Goal: Check status: Check status

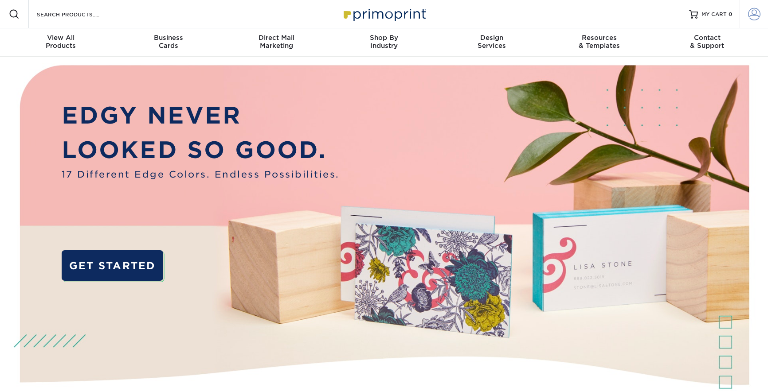
type input "[EMAIL_ADDRESS][DOMAIN_NAME]"
click at [752, 17] on span at bounding box center [754, 14] width 12 height 12
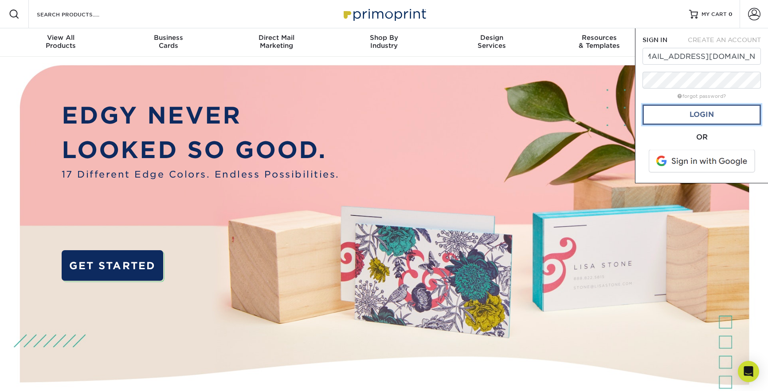
click at [706, 119] on link "Login" at bounding box center [701, 115] width 118 height 20
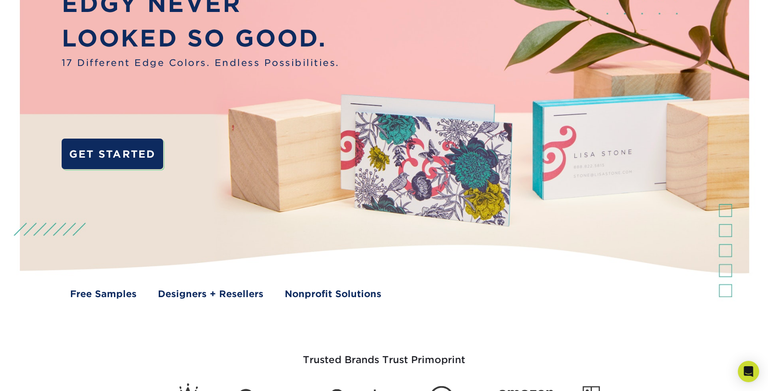
scroll to position [0, 0]
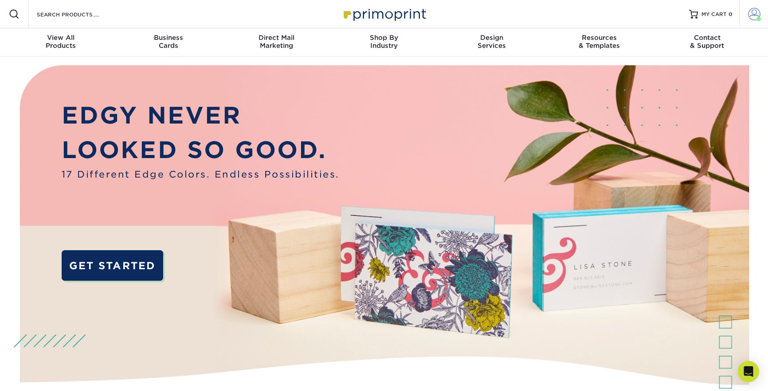
click at [753, 14] on span at bounding box center [754, 14] width 12 height 12
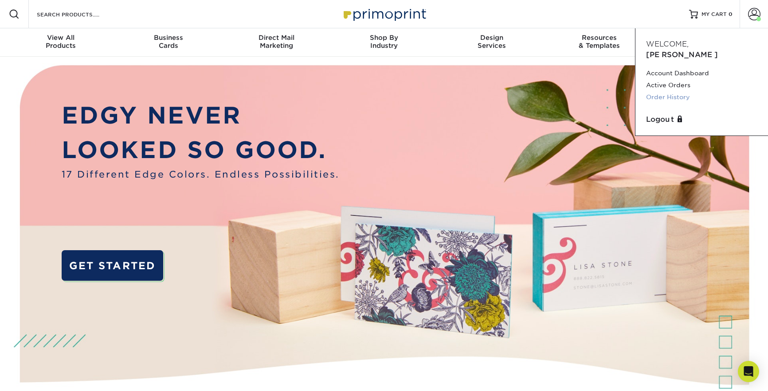
click at [671, 91] on link "Order History" at bounding box center [701, 97] width 111 height 12
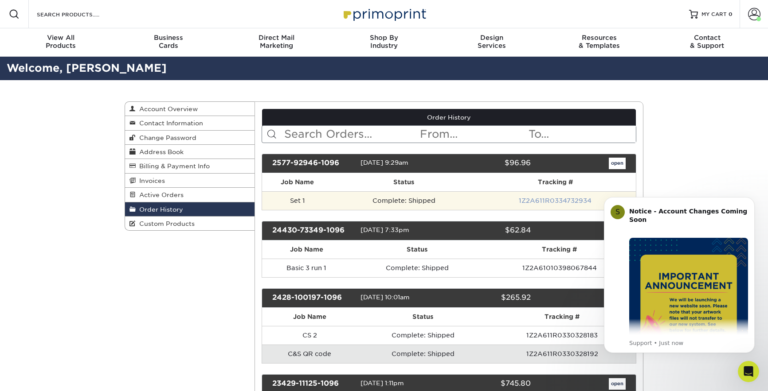
click at [563, 199] on link "1Z2A611R0334732934" at bounding box center [555, 200] width 73 height 7
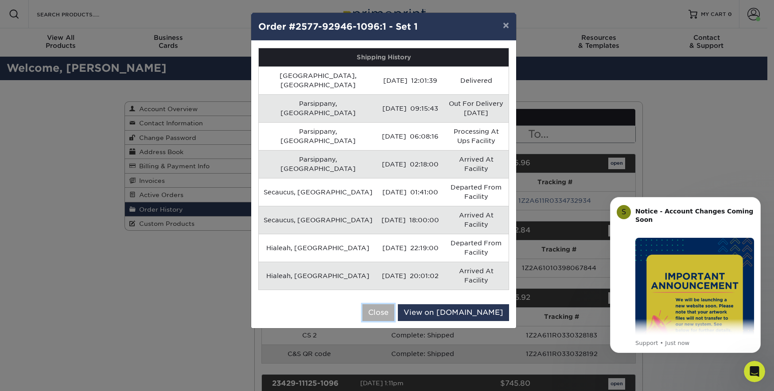
click at [395, 305] on button "Close" at bounding box center [379, 313] width 32 height 17
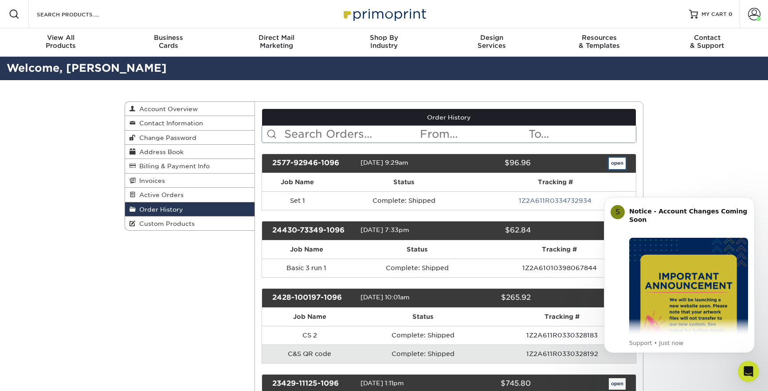
click at [615, 164] on link "open" at bounding box center [617, 164] width 17 height 12
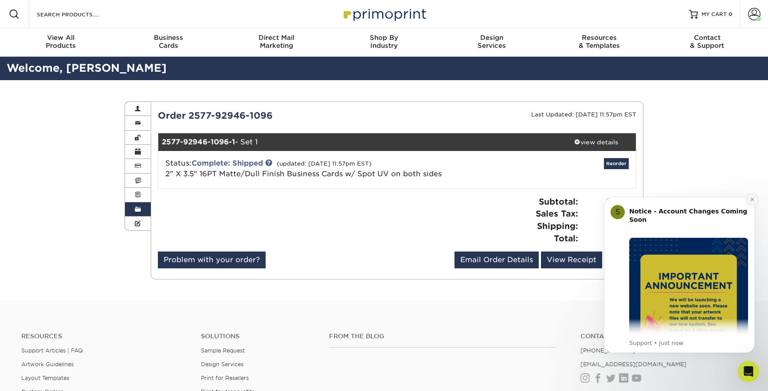
click at [751, 199] on icon "Dismiss notification" at bounding box center [751, 199] width 3 height 3
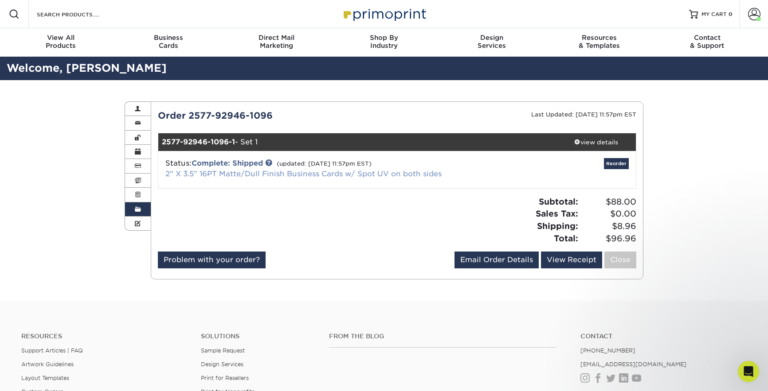
click at [244, 172] on link "2" X 3.5" 16PT Matte/Dull Finish Business Cards w/ Spot UV on both sides" at bounding box center [303, 174] width 276 height 8
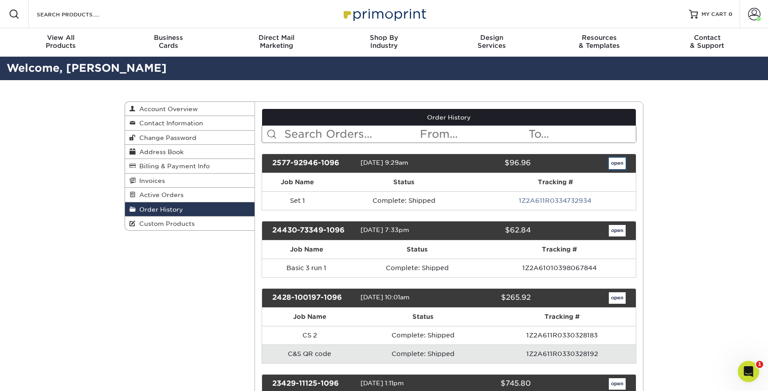
click at [617, 161] on link "open" at bounding box center [617, 164] width 17 height 12
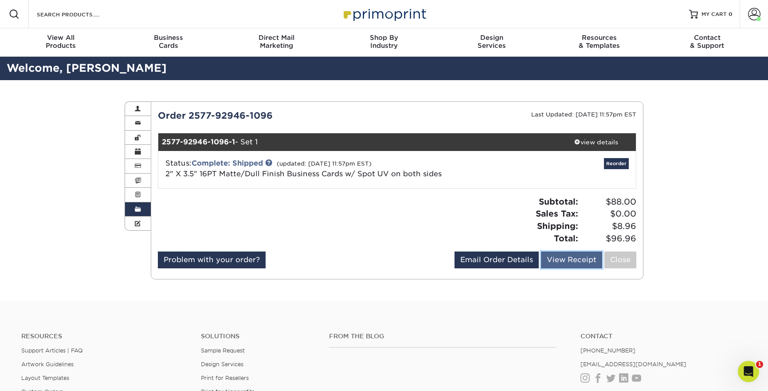
click at [568, 262] on link "View Receipt" at bounding box center [571, 260] width 61 height 17
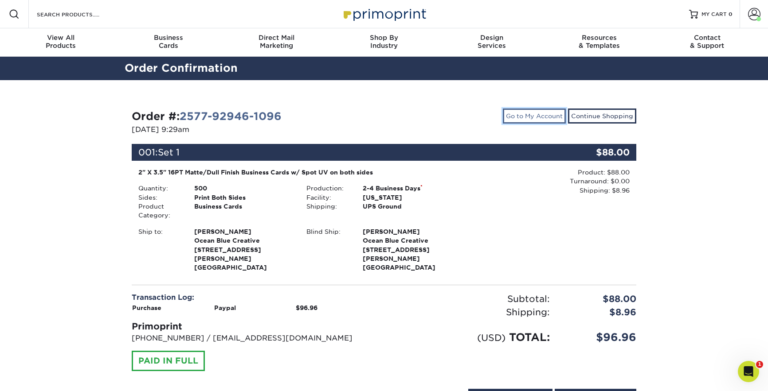
click at [524, 114] on link "Go to My Account" at bounding box center [534, 116] width 63 height 15
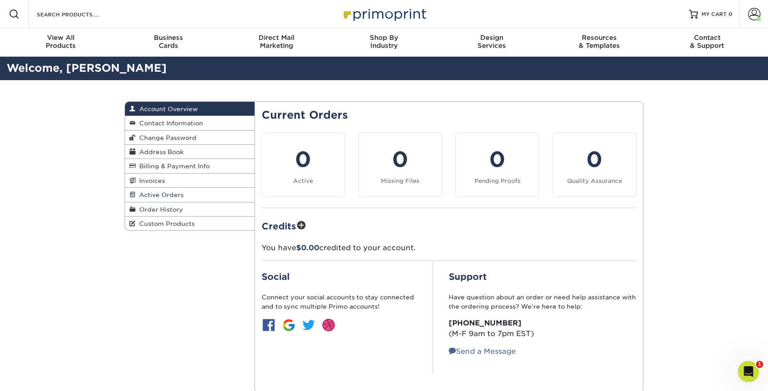
click at [171, 193] on span "Active Orders" at bounding box center [160, 194] width 48 height 7
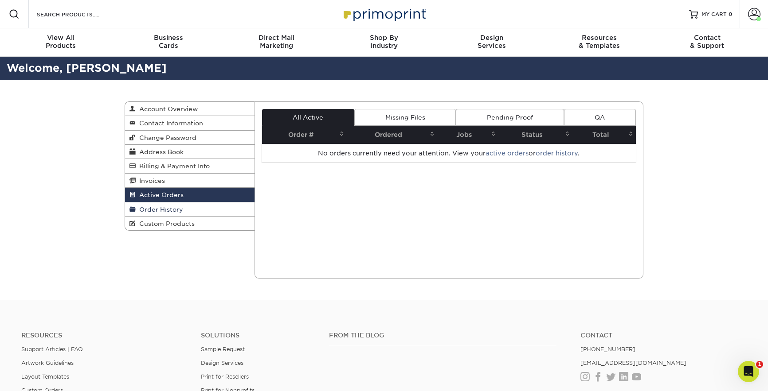
click at [187, 210] on link "Order History" at bounding box center [189, 210] width 129 height 14
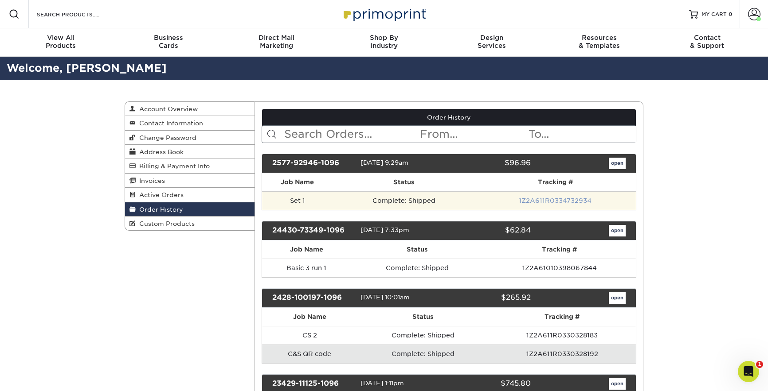
click at [536, 201] on link "1Z2A611R0334732934" at bounding box center [555, 200] width 73 height 7
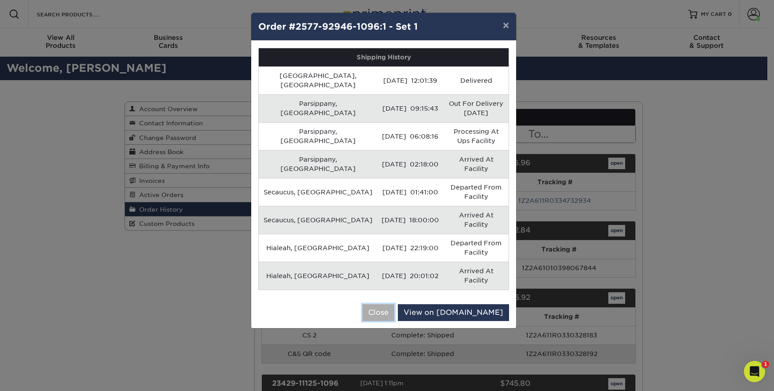
click at [395, 305] on button "Close" at bounding box center [379, 313] width 32 height 17
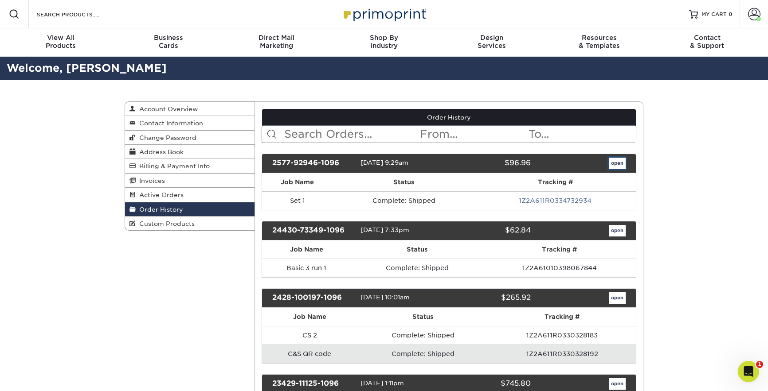
click at [616, 158] on link "open" at bounding box center [617, 164] width 17 height 12
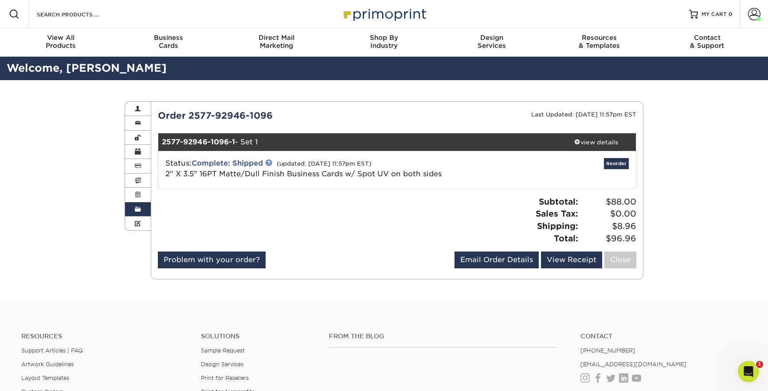
click at [270, 164] on link at bounding box center [268, 162] width 7 height 7
click at [586, 141] on div "view details" at bounding box center [596, 142] width 80 height 9
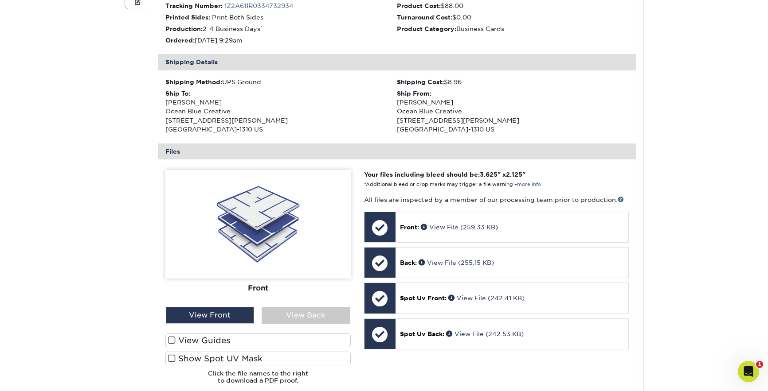
scroll to position [266, 0]
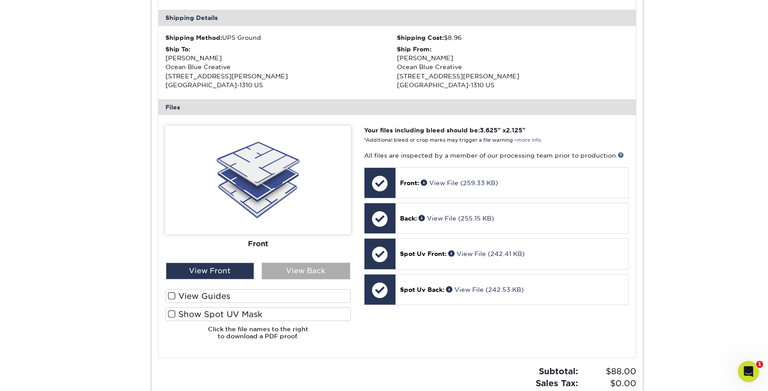
click at [302, 272] on div "View Back" at bounding box center [306, 271] width 89 height 17
